Goal: Check status: Check status

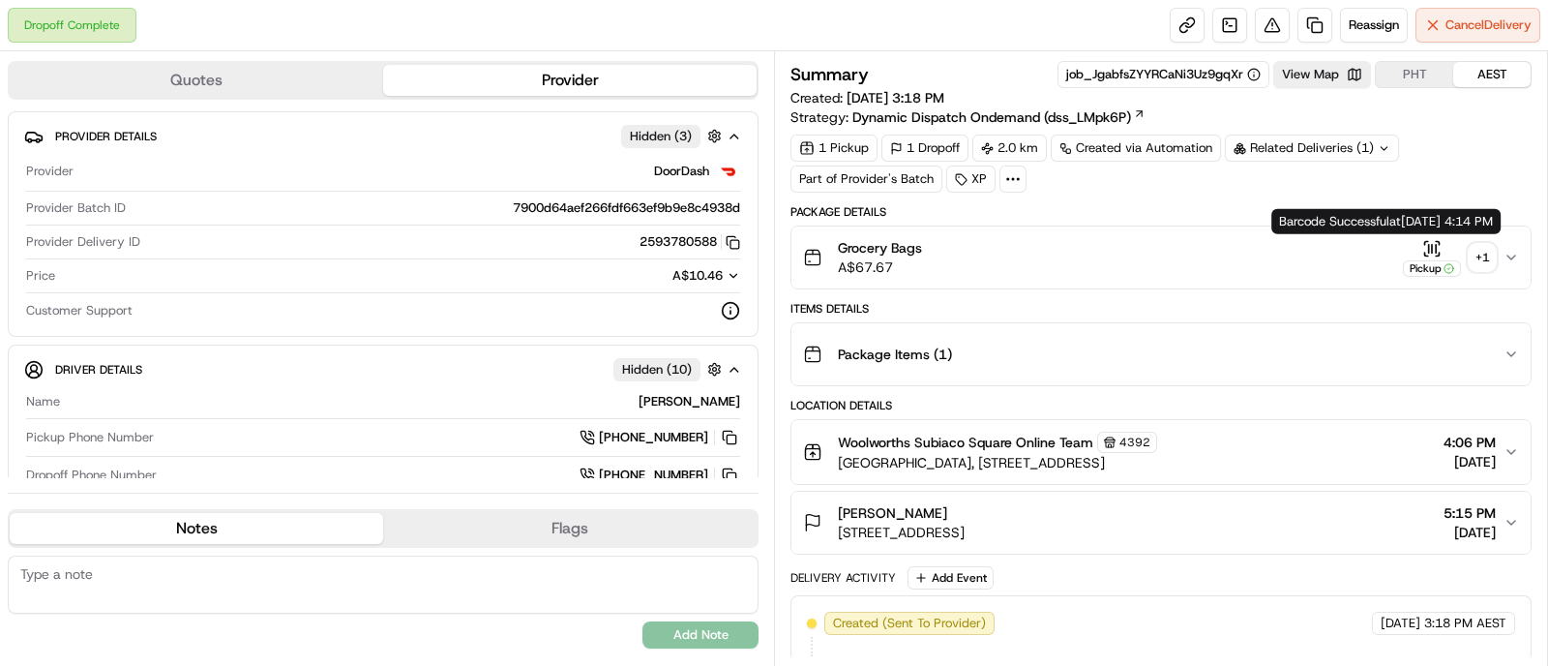
click at [1478, 244] on div "+ 1" at bounding box center [1482, 257] width 27 height 27
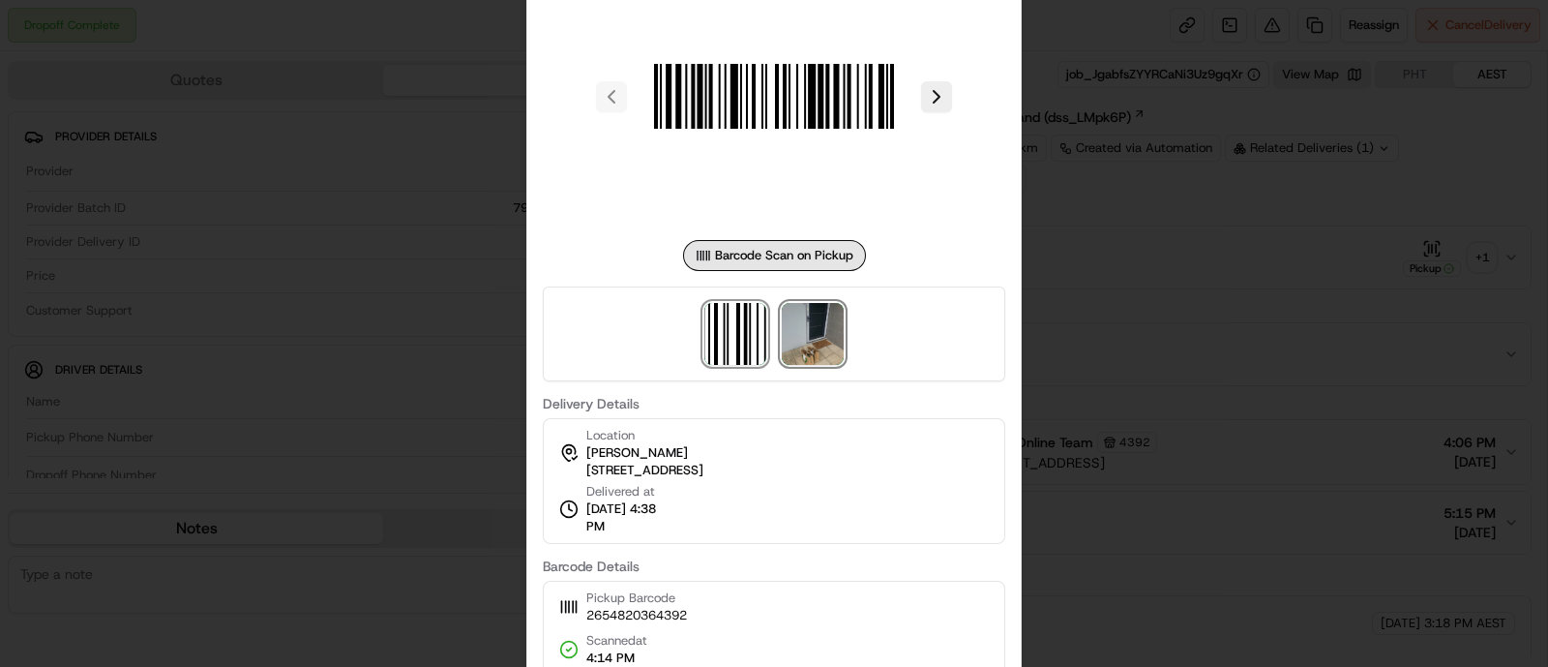
click at [826, 346] on img at bounding box center [813, 334] width 62 height 62
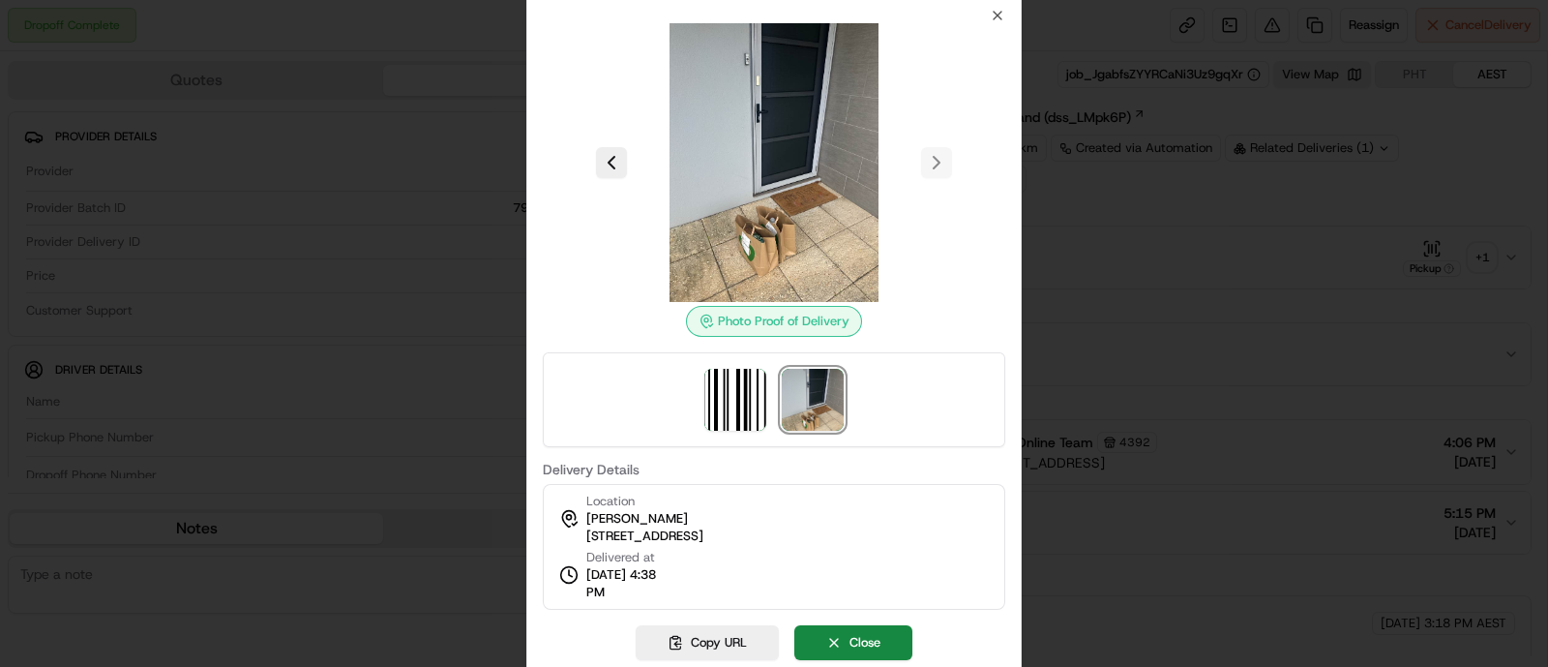
drag, startPoint x: 574, startPoint y: 632, endPoint x: 586, endPoint y: 633, distance: 12.6
click at [573, 633] on div "Copy URL Close" at bounding box center [774, 642] width 463 height 35
click at [625, 164] on button at bounding box center [611, 162] width 31 height 31
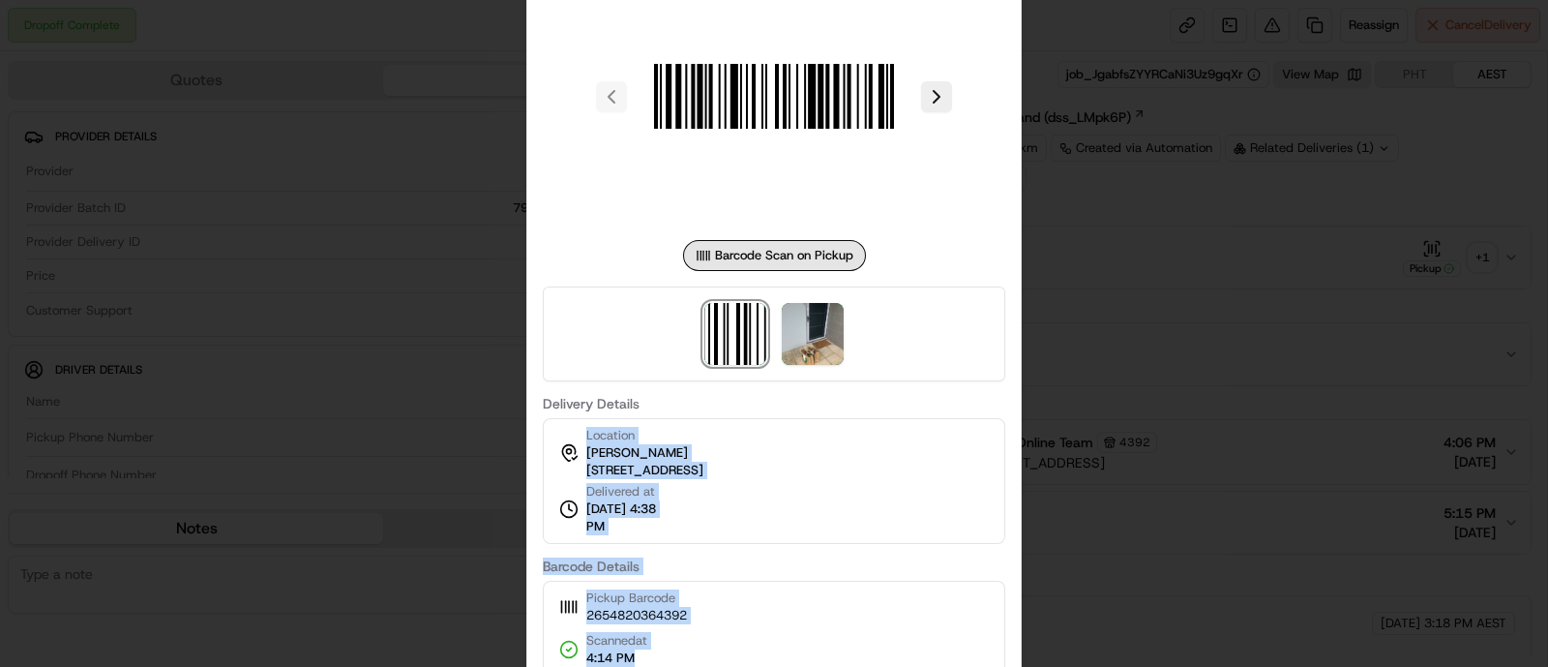
drag, startPoint x: 583, startPoint y: 431, endPoint x: 743, endPoint y: 655, distance: 275.5
click at [743, 655] on div "Barcode Scan on Pickup Delivery Details Location [PERSON_NAME] [STREET_ADDRESS]…" at bounding box center [774, 308] width 463 height 733
copy div "Location [PERSON_NAME] [STREET_ADDRESS][PERSON_NAME] Delivered at [DATE] 4:38 P…"
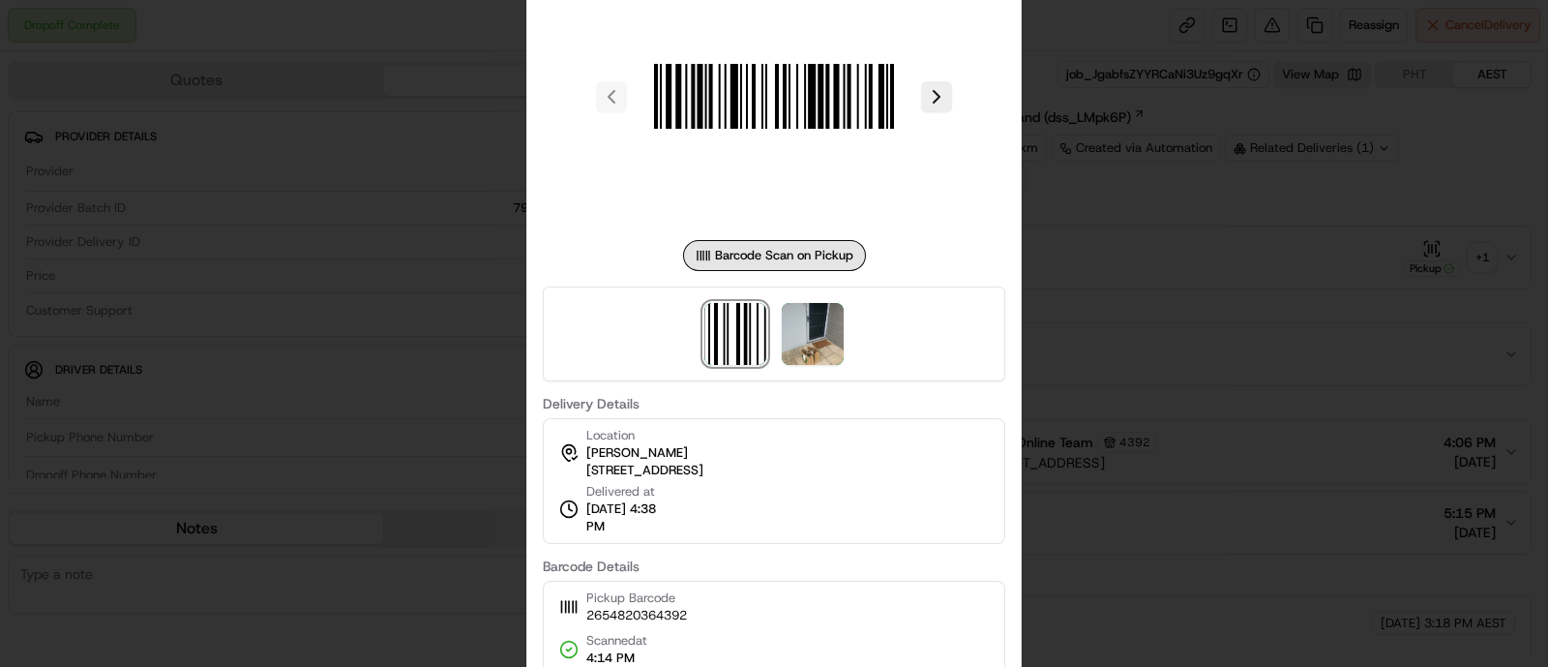
click at [606, 202] on div at bounding box center [774, 96] width 463 height 279
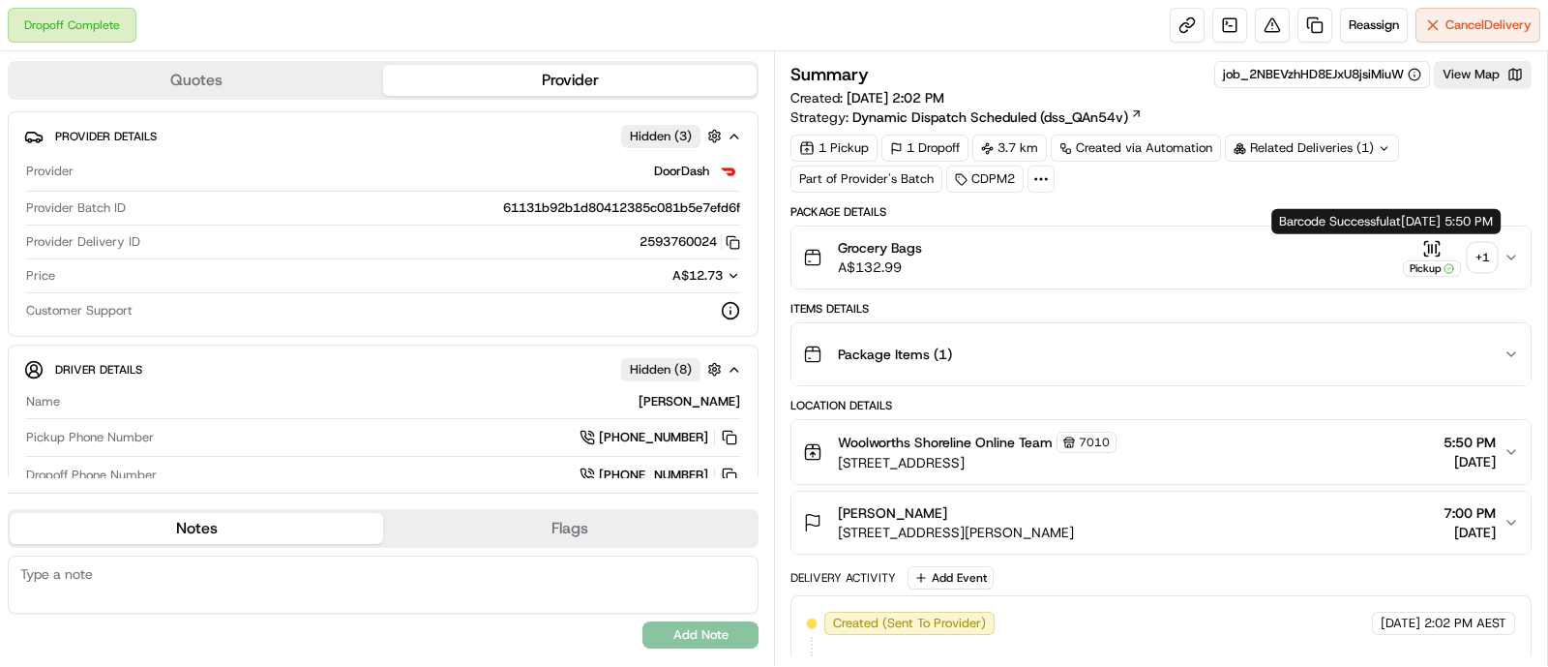
click at [1476, 254] on div "+ 1" at bounding box center [1482, 257] width 27 height 27
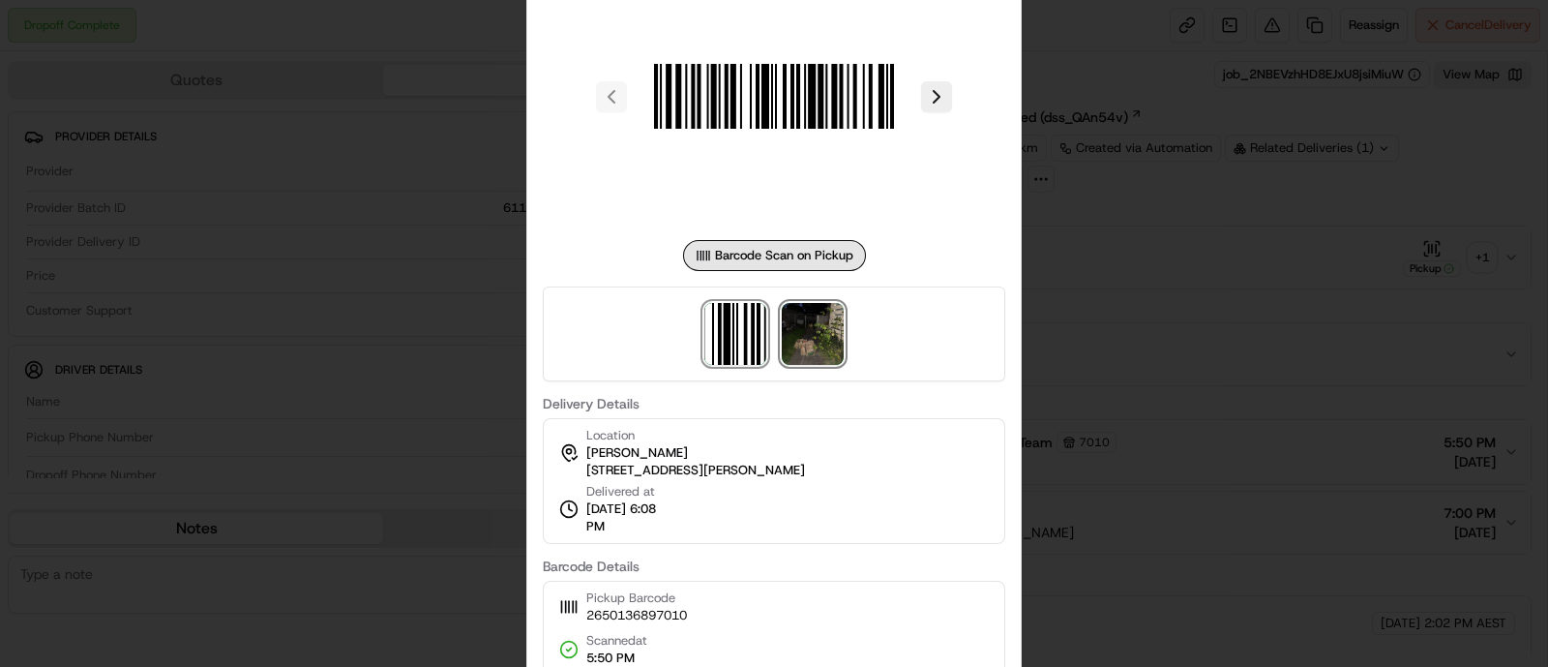
click at [794, 322] on img at bounding box center [813, 334] width 62 height 62
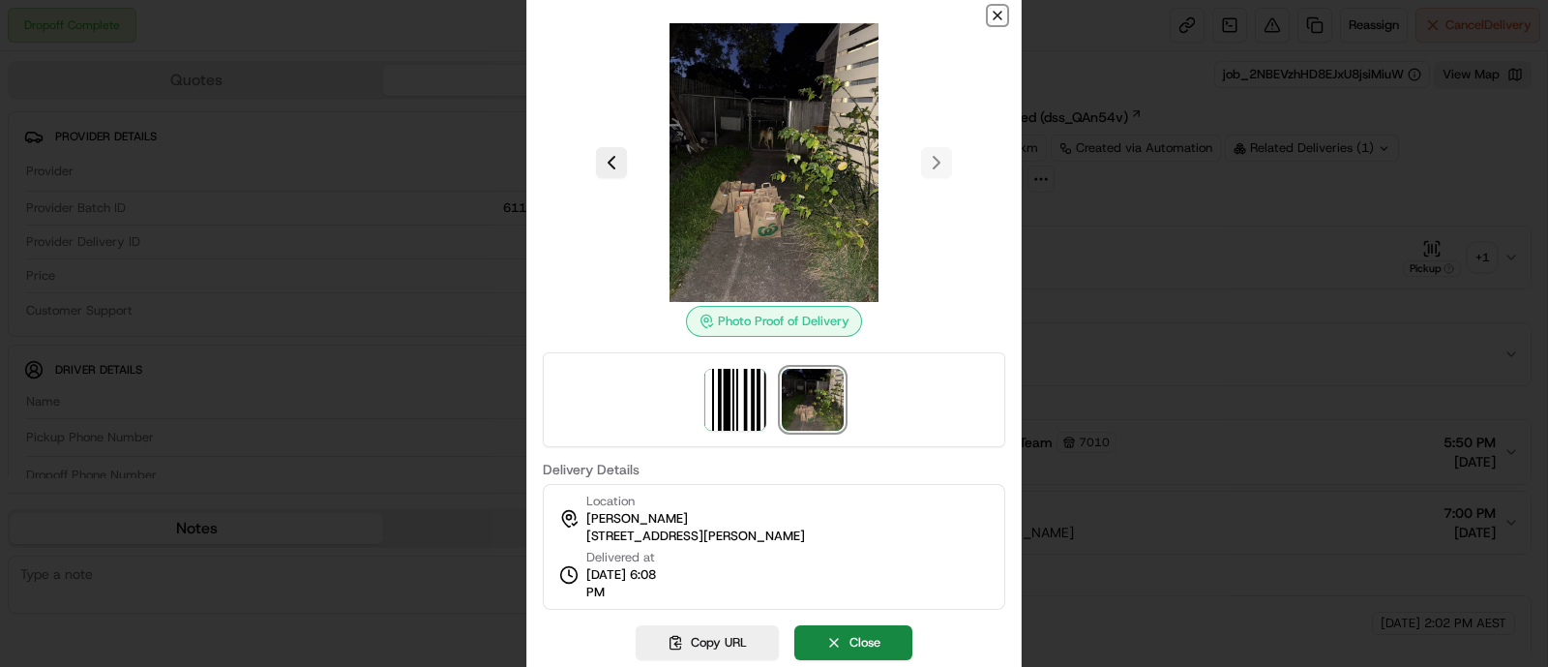
click at [998, 13] on icon "button" at bounding box center [997, 15] width 15 height 15
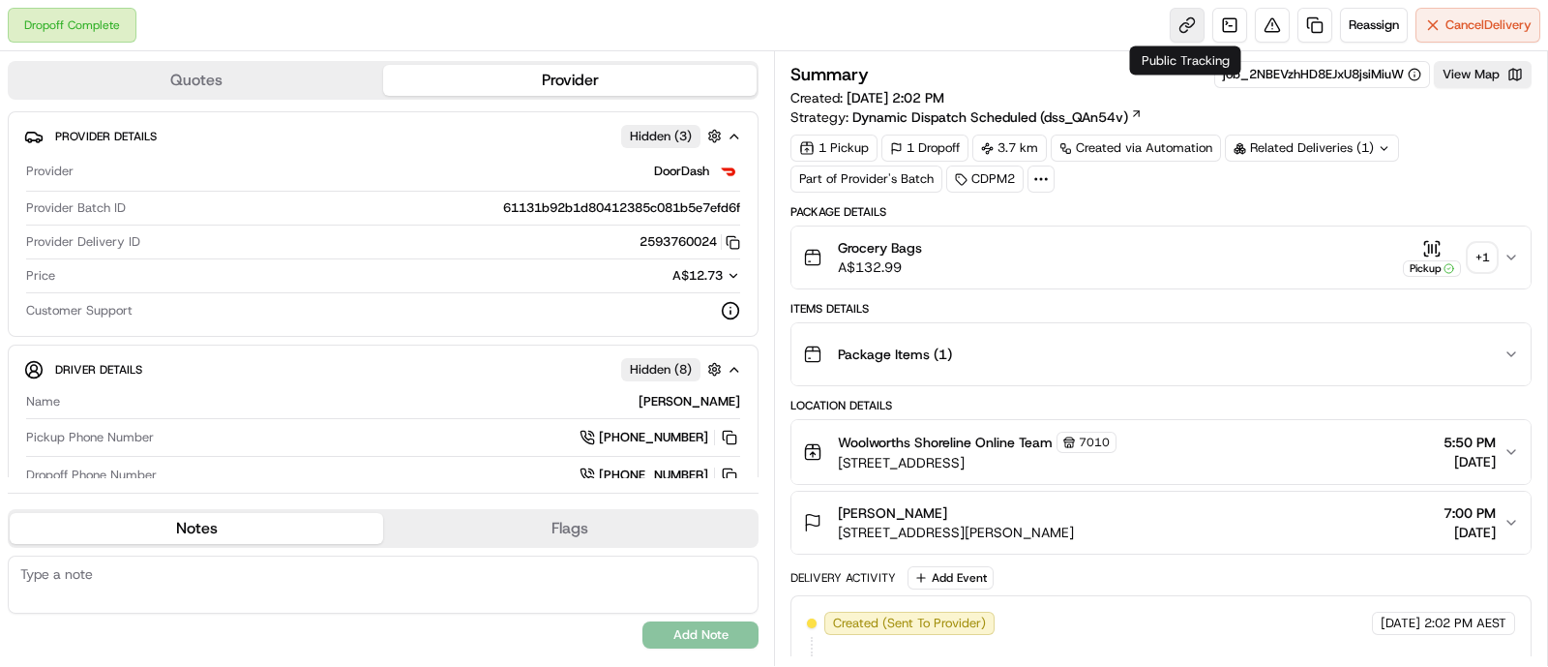
click at [1176, 23] on link at bounding box center [1187, 25] width 35 height 35
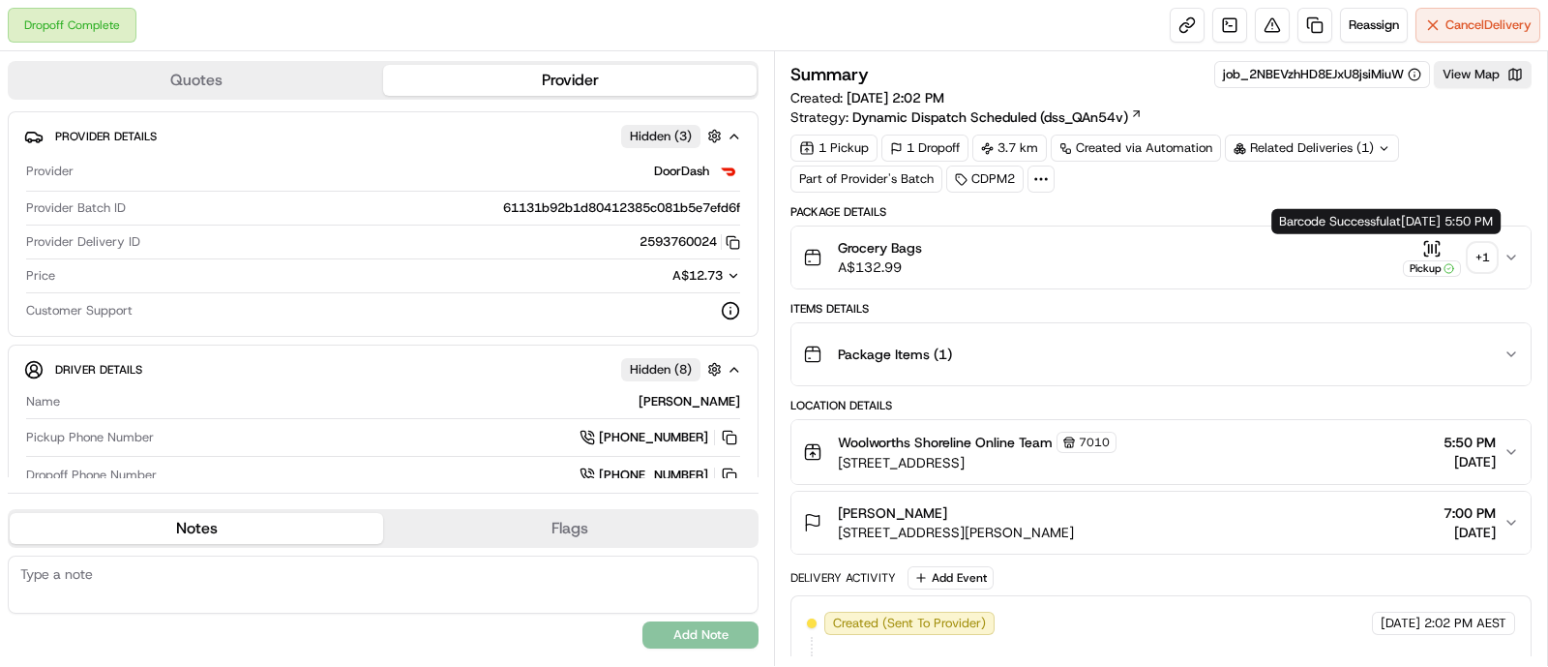
click at [1479, 248] on div "+ 1" at bounding box center [1482, 257] width 27 height 27
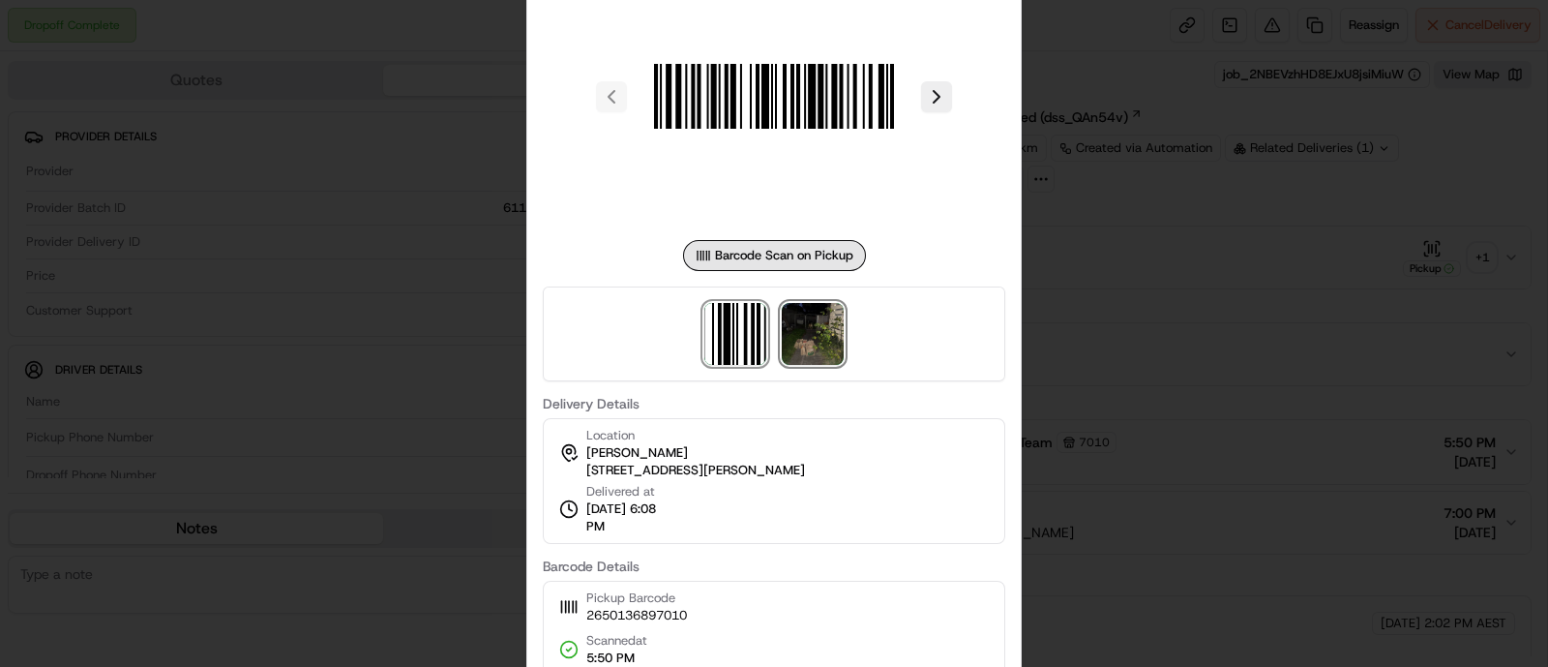
click at [833, 331] on img at bounding box center [813, 334] width 62 height 62
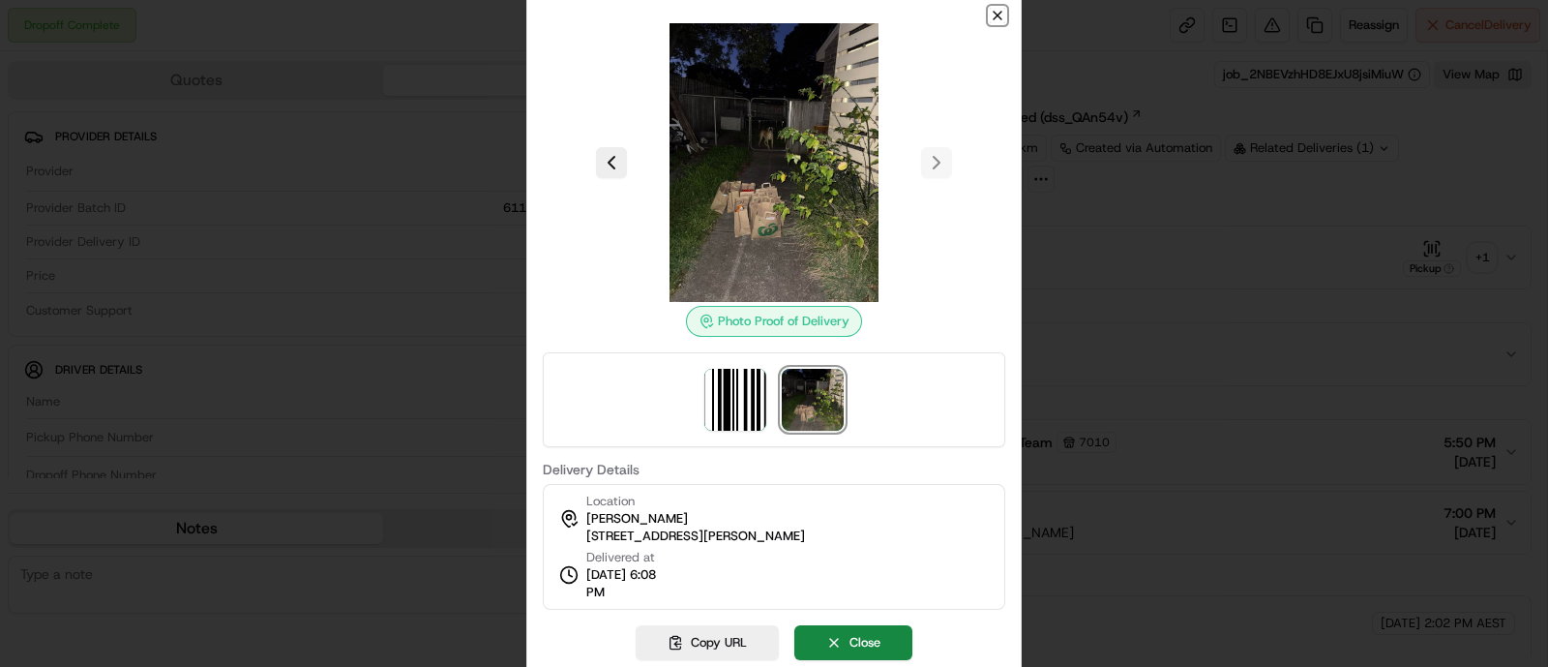
click at [1001, 14] on icon "button" at bounding box center [997, 15] width 15 height 15
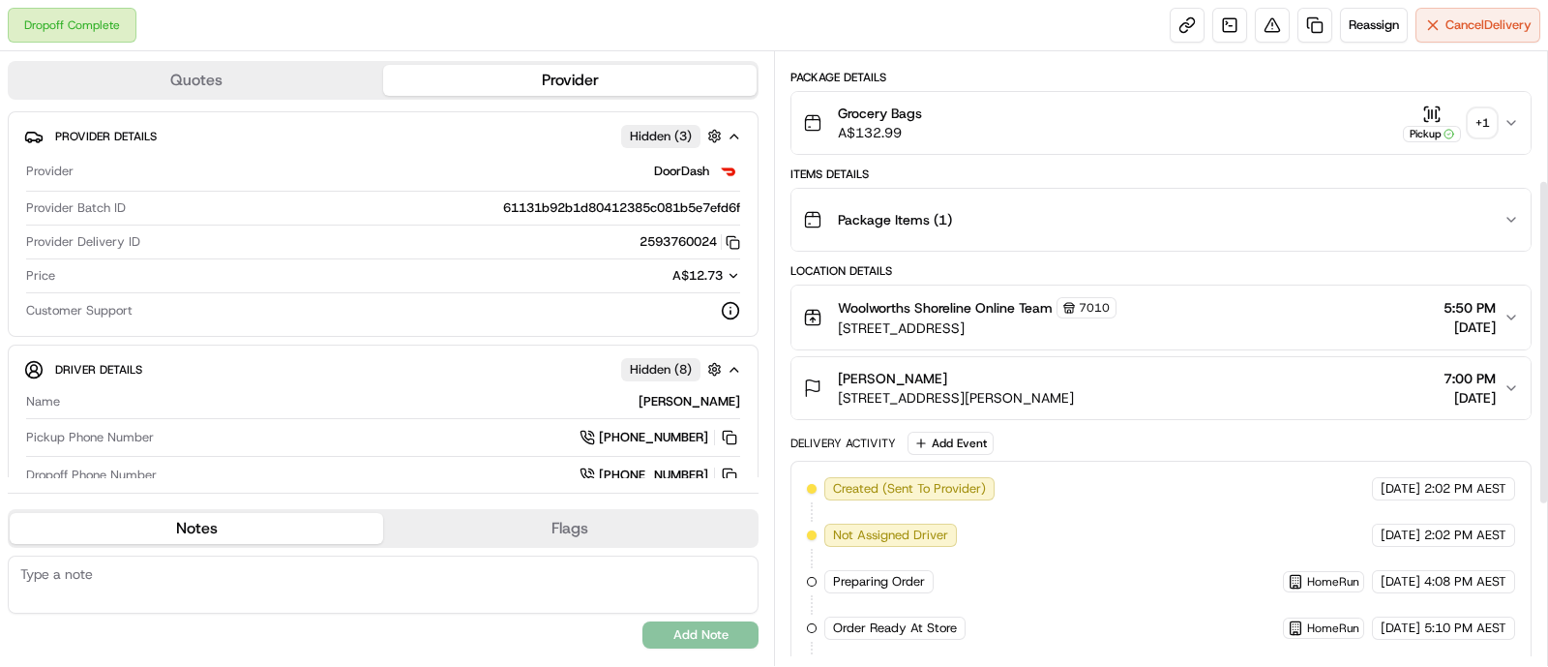
scroll to position [241, 0]
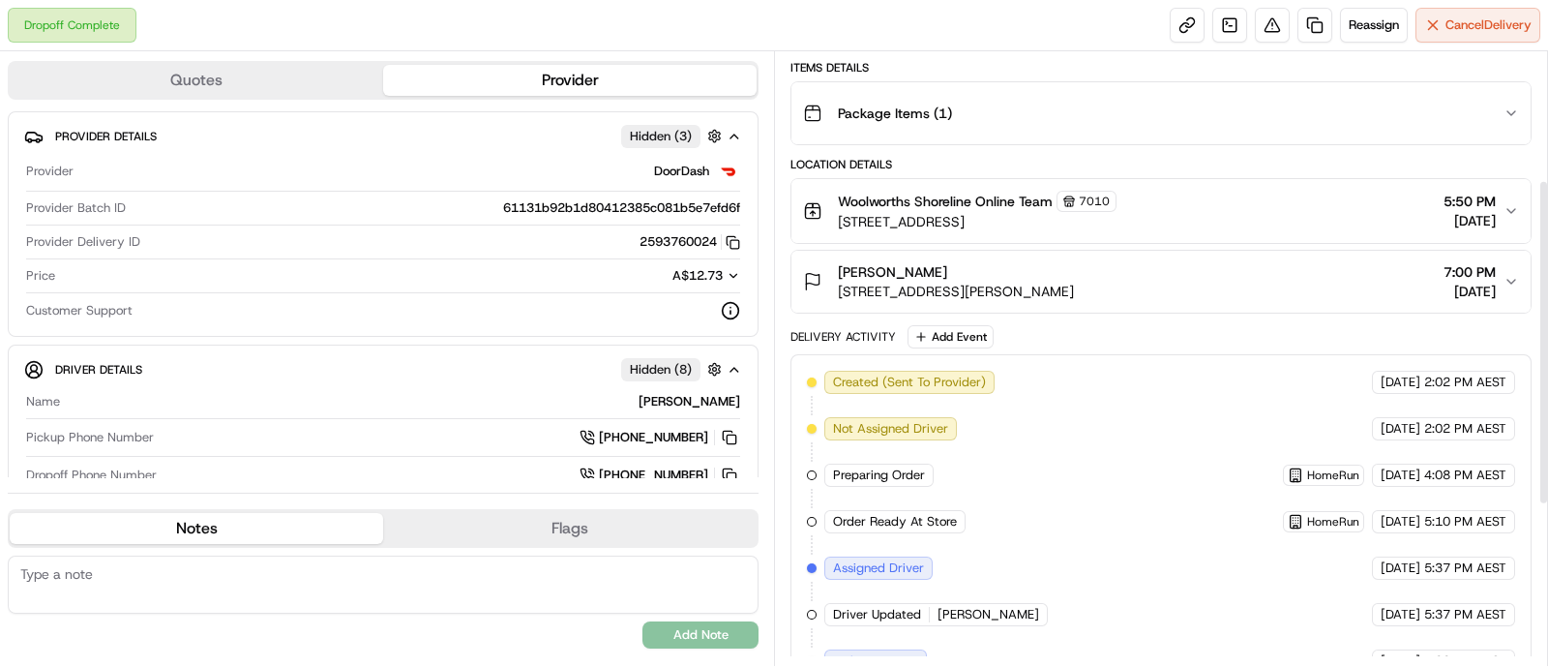
click at [1383, 271] on div "Paige Woods 3 Joseph St, Rokeby, TAS 7019, AU 7:00 PM 19/08/2025" at bounding box center [1153, 281] width 701 height 39
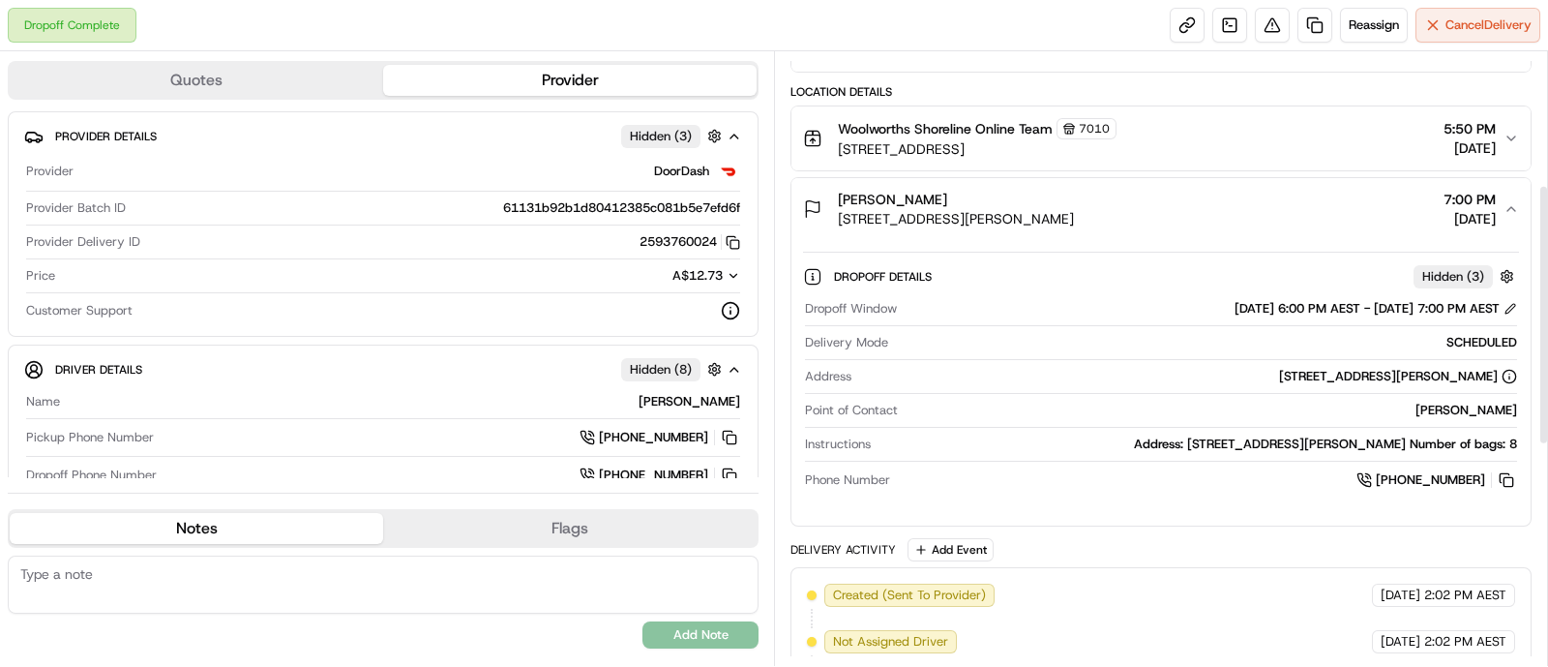
scroll to position [363, 0]
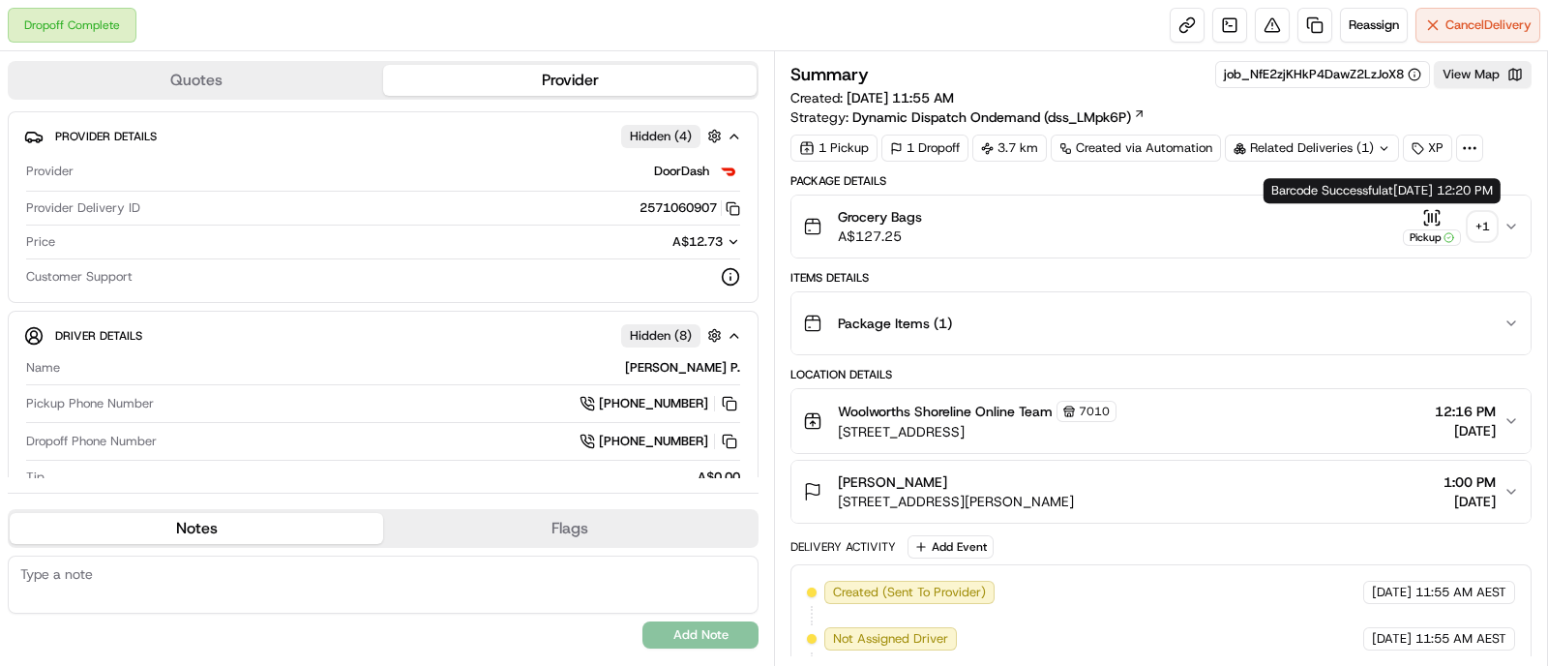
click at [1471, 223] on div "+ 1" at bounding box center [1482, 226] width 27 height 27
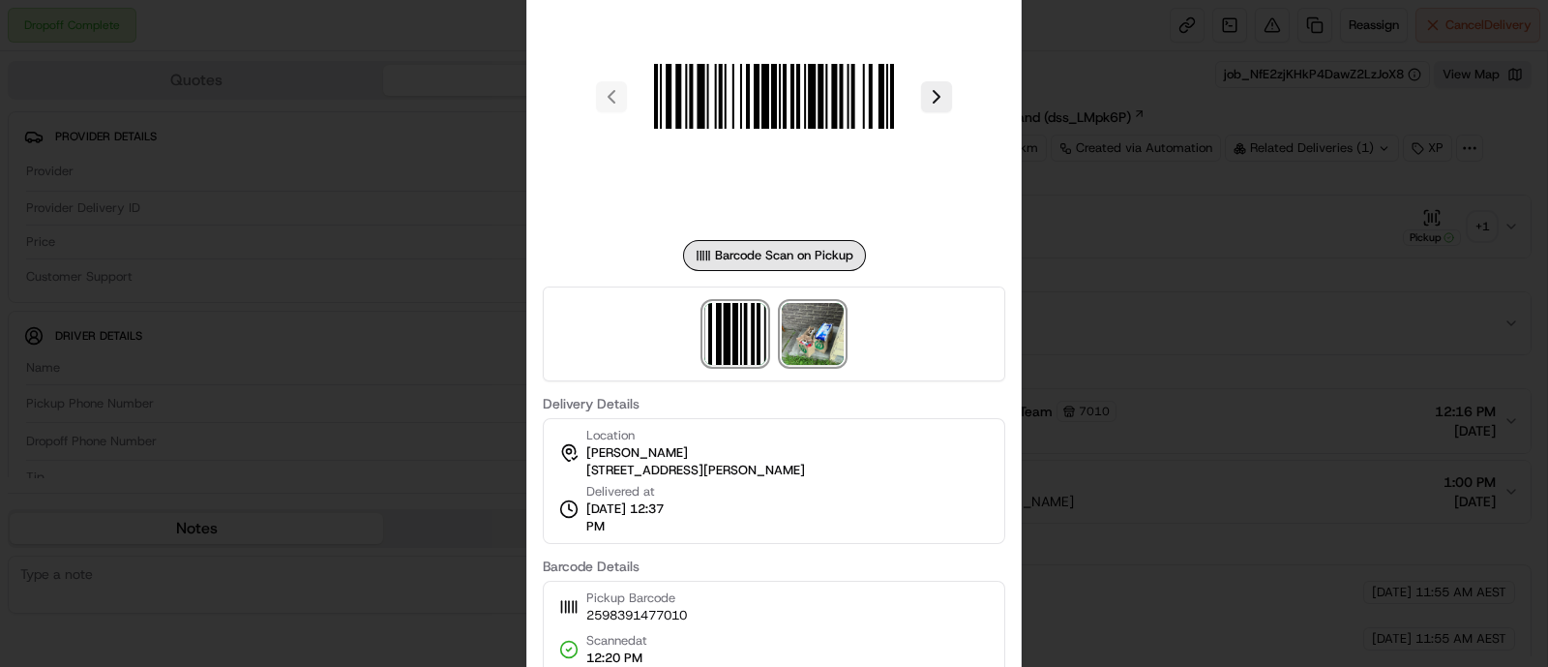
click at [833, 337] on img at bounding box center [813, 334] width 62 height 62
